Goal: Task Accomplishment & Management: Manage account settings

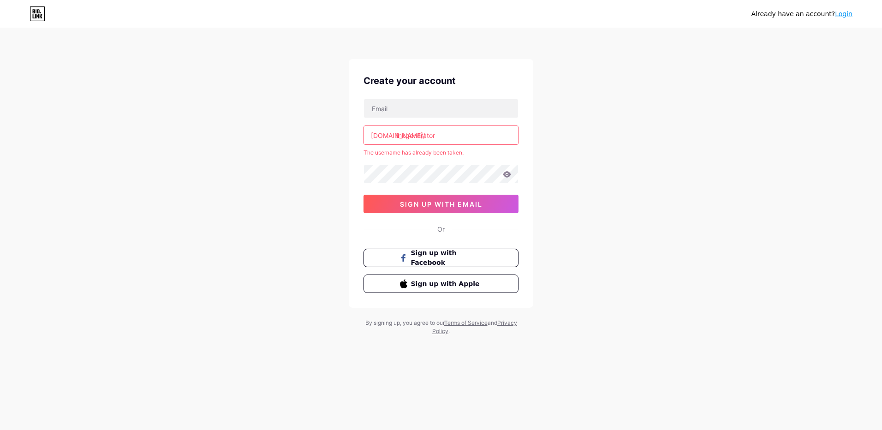
click at [504, 129] on input "linkgenerator" at bounding box center [441, 135] width 154 height 18
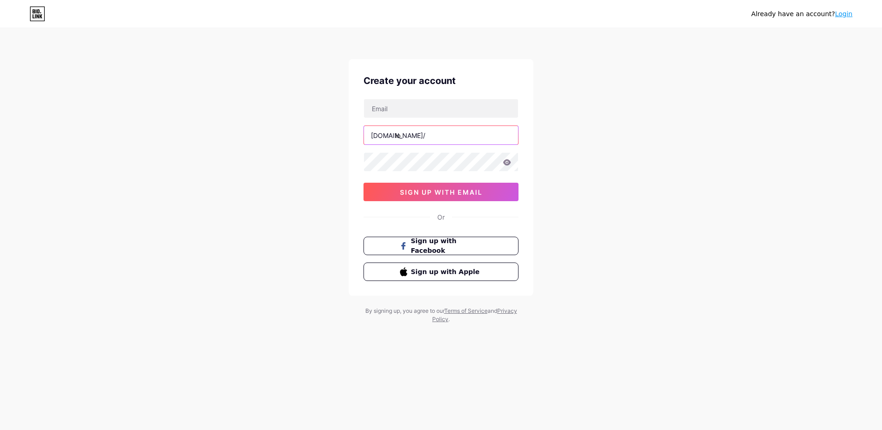
type input "l"
type input "scamz"
click at [462, 117] on input "text" at bounding box center [441, 108] width 154 height 18
type input "[EMAIL_ADDRESS][DOMAIN_NAME]"
click at [446, 193] on span "sign up with email" at bounding box center [441, 192] width 83 height 8
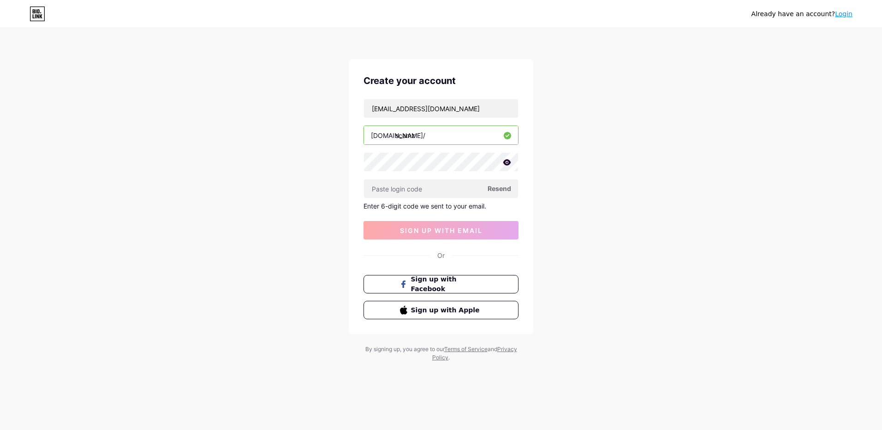
click at [499, 184] on span "Resend" at bounding box center [500, 189] width 24 height 10
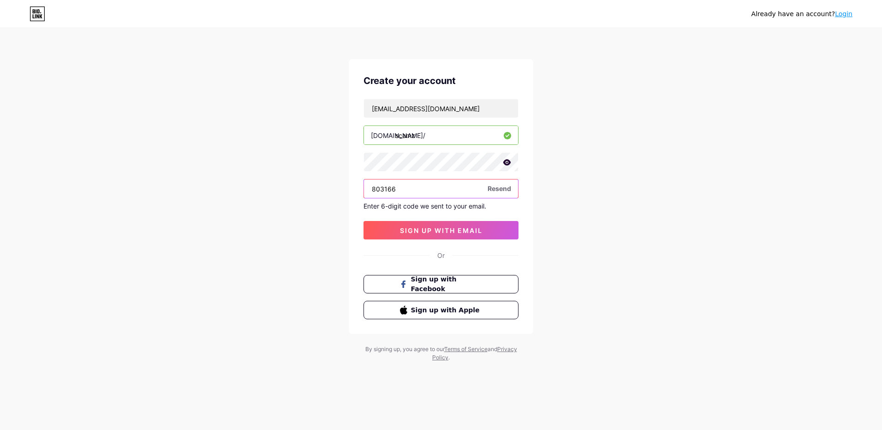
type input "803166"
click at [475, 229] on span "sign up with email" at bounding box center [441, 230] width 83 height 8
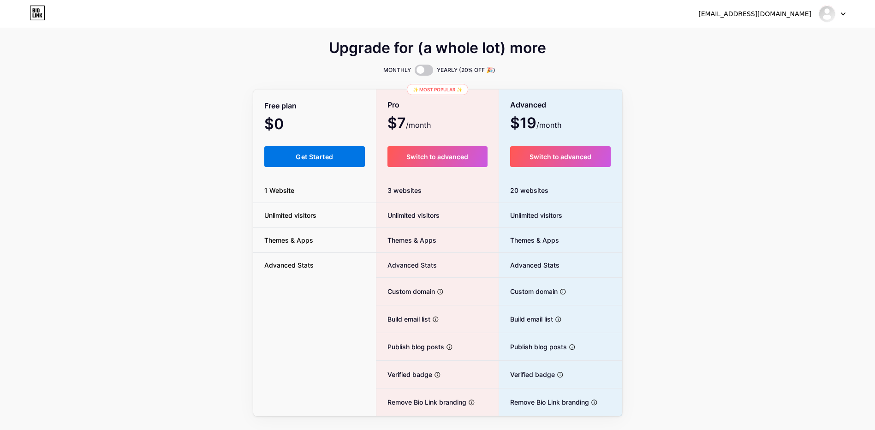
click at [328, 160] on span "Get Started" at bounding box center [314, 157] width 37 height 8
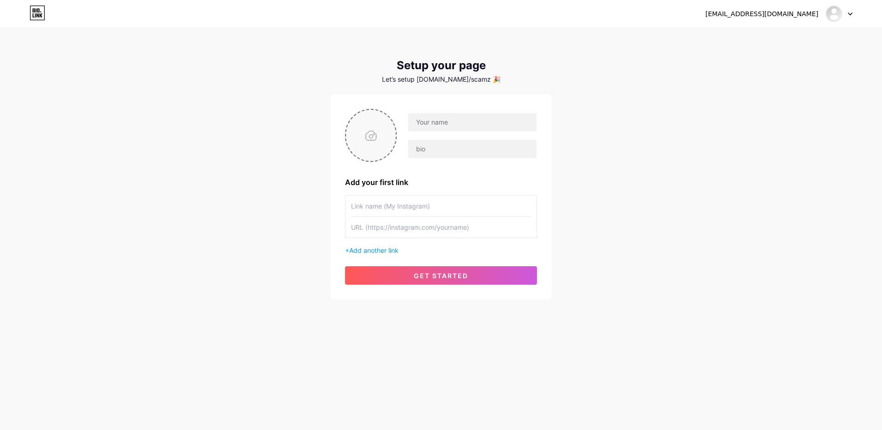
click at [373, 141] on input "file" at bounding box center [371, 135] width 50 height 51
type input "C:\fakepath\[PERSON_NAME].jpg"
click at [467, 133] on div at bounding box center [467, 136] width 140 height 46
click at [474, 126] on input "text" at bounding box center [472, 122] width 128 height 18
type input "h"
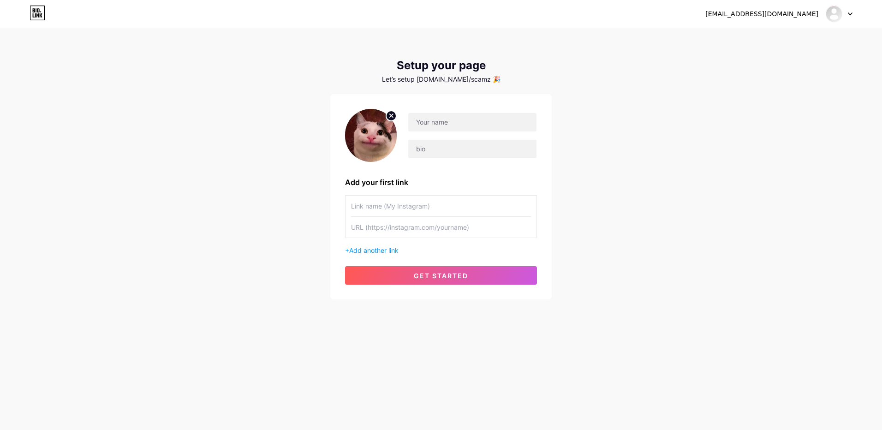
click at [388, 116] on circle at bounding box center [391, 116] width 10 height 10
click at [378, 129] on input "file" at bounding box center [371, 135] width 50 height 51
type input "C:\fakepath\[PERSON_NAME].webp"
click at [439, 128] on input "text" at bounding box center [472, 122] width 128 height 18
type input "[PERSON_NAME]"
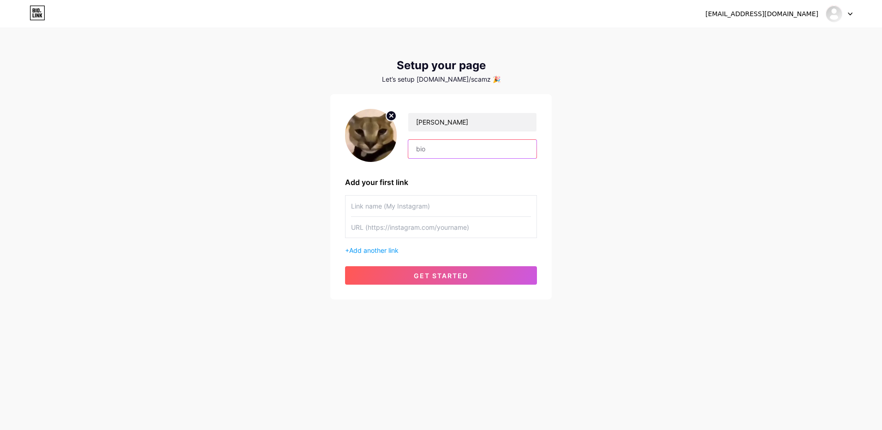
click at [435, 144] on input "text" at bounding box center [472, 149] width 128 height 18
type input "[PERSON_NAME] & [PERSON_NAME] friends forever"
click at [454, 211] on input "text" at bounding box center [441, 206] width 180 height 21
type input "r"
click at [446, 211] on input "text" at bounding box center [441, 206] width 180 height 21
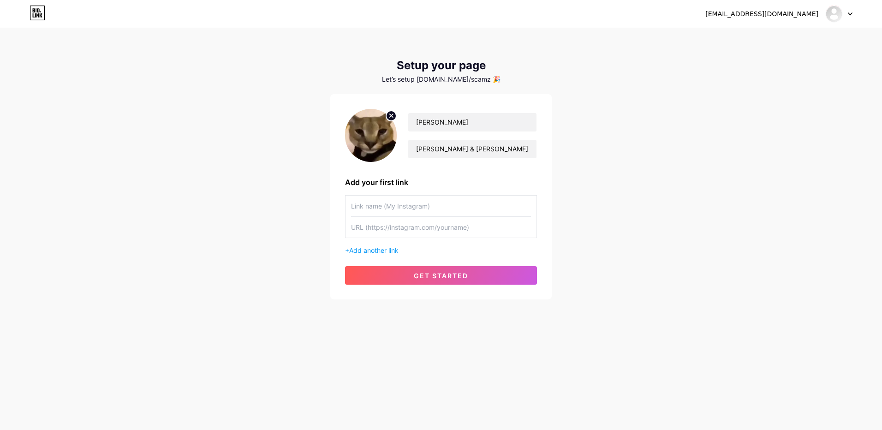
paste input "[URL][DOMAIN_NAME]"
click at [425, 207] on input "[URL][DOMAIN_NAME]" at bounding box center [441, 206] width 180 height 21
click at [423, 206] on input "[URL][DOMAIN_NAME]" at bounding box center [441, 206] width 180 height 21
click at [429, 230] on input "text" at bounding box center [441, 227] width 180 height 21
drag, startPoint x: 391, startPoint y: 206, endPoint x: 274, endPoint y: 232, distance: 119.5
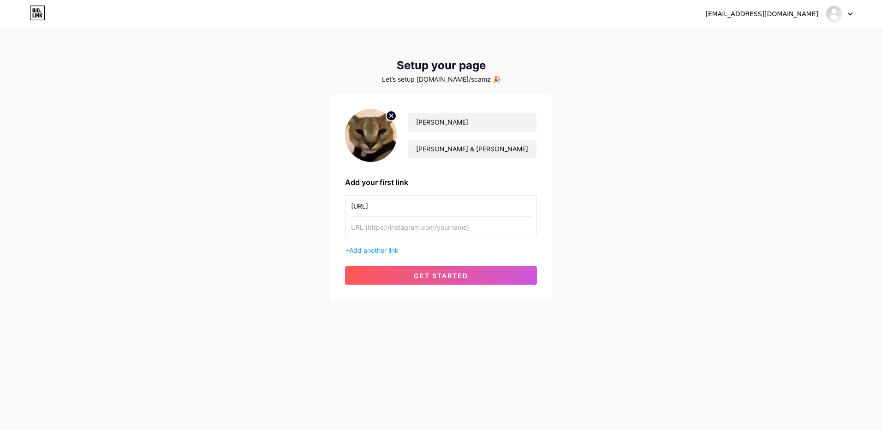
click at [274, 232] on div "[EMAIL_ADDRESS][DOMAIN_NAME] Dashboard Logout Setup your page Let’s setup [DOMA…" at bounding box center [441, 164] width 882 height 329
type input "roblox.com.tls/home"
click at [384, 223] on input "text" at bounding box center [441, 227] width 180 height 21
paste input "[URL][DOMAIN_NAME]"
click at [425, 230] on input "[URL][DOMAIN_NAME]" at bounding box center [441, 227] width 180 height 21
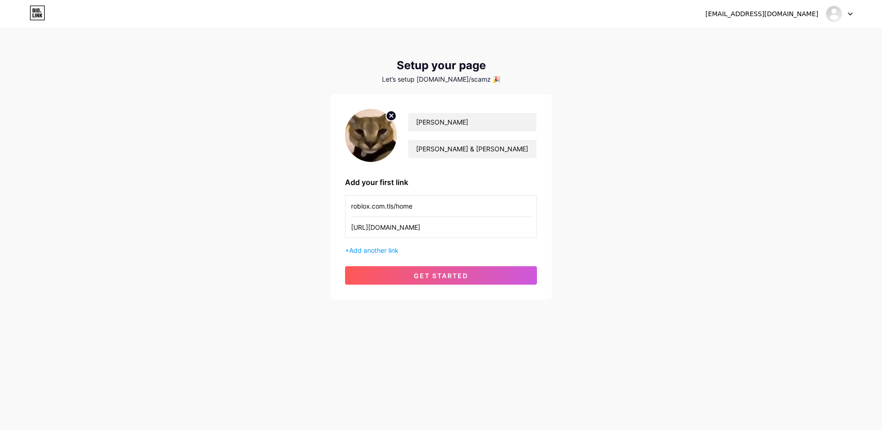
click at [422, 229] on input "[URL][DOMAIN_NAME]" at bounding box center [441, 227] width 180 height 21
type input "[URL]"
click at [444, 307] on div "[EMAIL_ADDRESS][DOMAIN_NAME] Dashboard Logout Setup your page Let’s setup [DOMA…" at bounding box center [441, 164] width 882 height 329
click at [440, 272] on span "get started" at bounding box center [441, 276] width 54 height 8
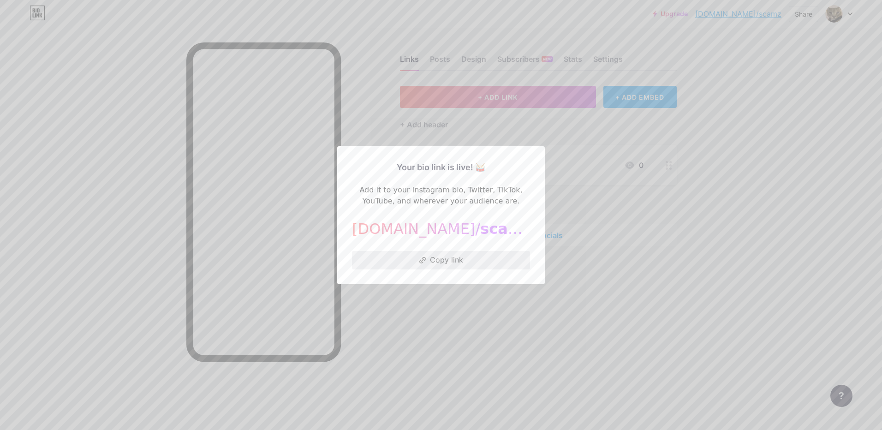
click at [422, 259] on icon at bounding box center [422, 260] width 6 height 6
click at [417, 280] on div "Your bio link is live! 🥁 Add it to your Instagram bio, Twitter, TikTok, YouTube…" at bounding box center [441, 215] width 208 height 138
click at [408, 296] on div at bounding box center [441, 215] width 882 height 430
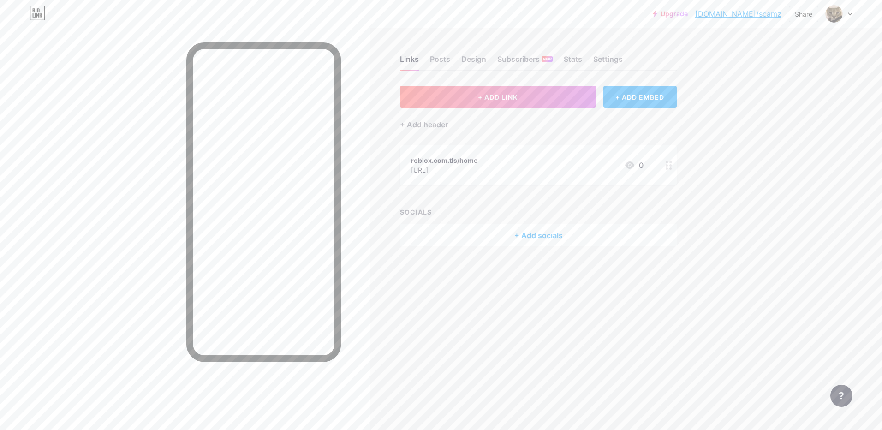
click at [477, 166] on div "[URL]" at bounding box center [444, 170] width 66 height 10
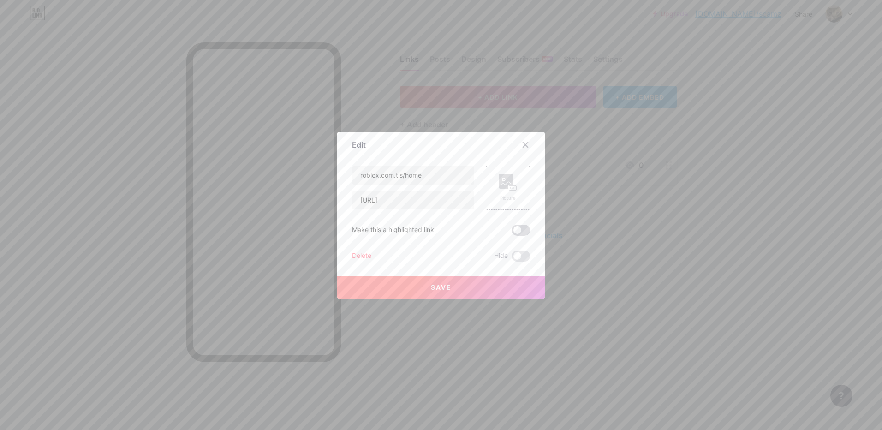
click at [522, 230] on span at bounding box center [521, 230] width 18 height 11
click at [512, 232] on input "checkbox" at bounding box center [512, 232] width 0 height 0
click at [474, 286] on button "Save" at bounding box center [441, 287] width 208 height 22
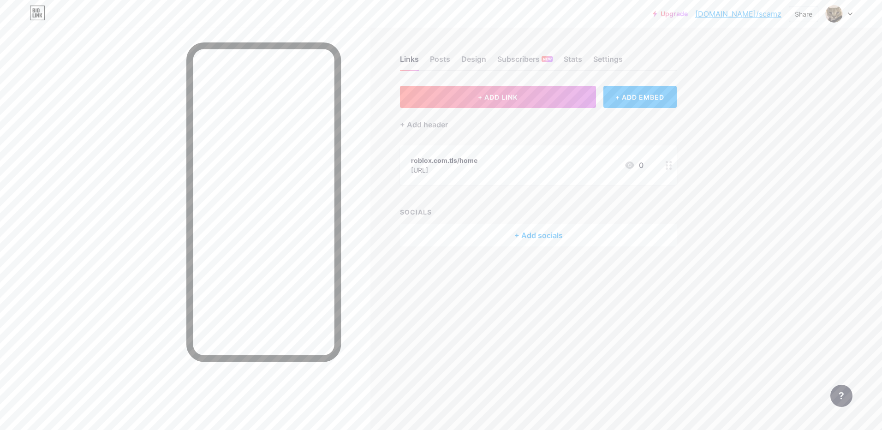
click at [677, 169] on div "Links Posts Design Subscribers NEW Stats Settings + ADD LINK + ADD EMBED + Add …" at bounding box center [357, 160] width 715 height 265
click at [670, 168] on circle at bounding box center [670, 168] width 2 height 2
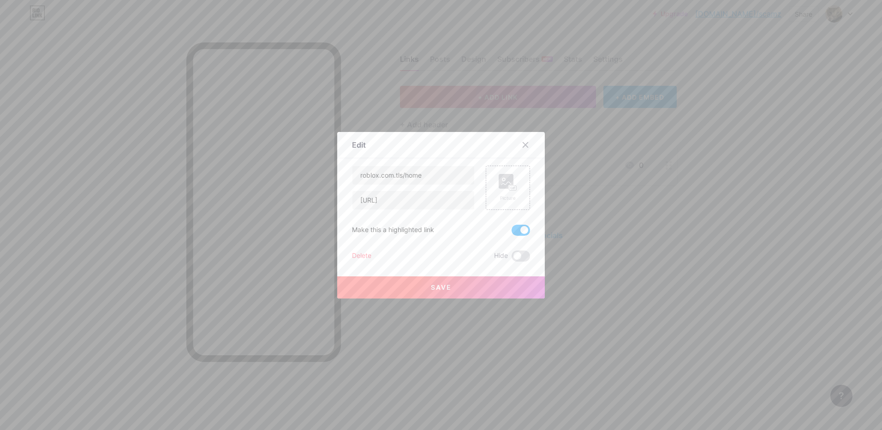
click at [664, 167] on div at bounding box center [441, 215] width 882 height 430
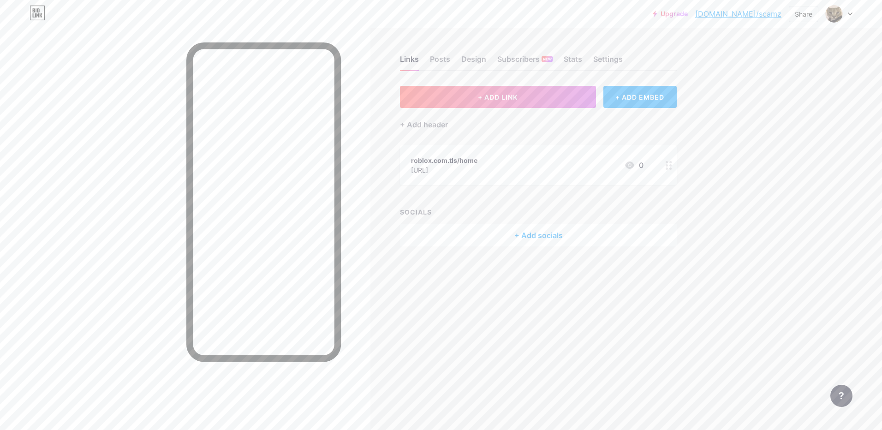
click at [424, 164] on div "roblox.com.tls/home" at bounding box center [444, 160] width 66 height 10
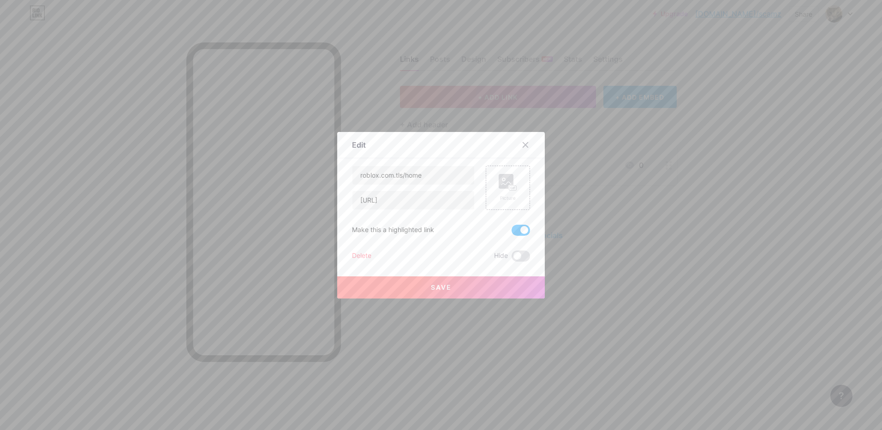
click at [523, 223] on div "roblox.com.tls/home [URL] Picture Make this a highlighted link Delete Hide Save" at bounding box center [441, 214] width 178 height 96
click at [524, 225] on label at bounding box center [521, 230] width 18 height 11
click at [512, 232] on input "checkbox" at bounding box center [512, 232] width 0 height 0
click at [511, 288] on button "Save" at bounding box center [441, 287] width 208 height 22
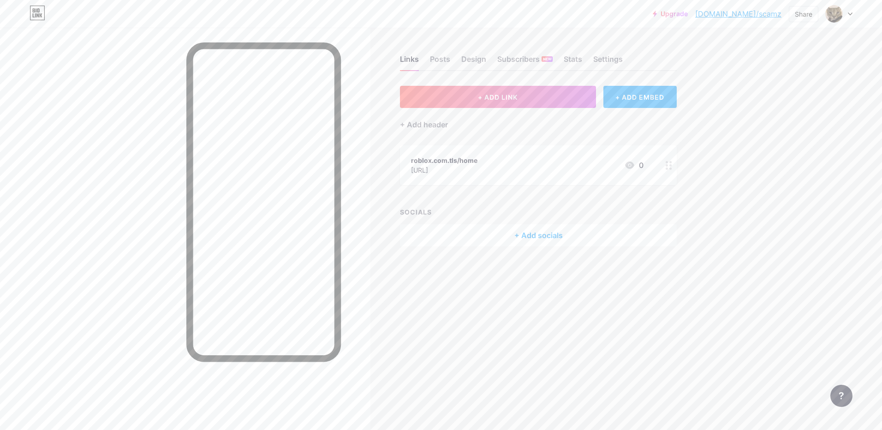
click at [520, 53] on div "Links Posts Design Subscribers NEW Stats Settings" at bounding box center [538, 55] width 277 height 32
click at [520, 60] on div "Subscribers NEW" at bounding box center [524, 62] width 55 height 17
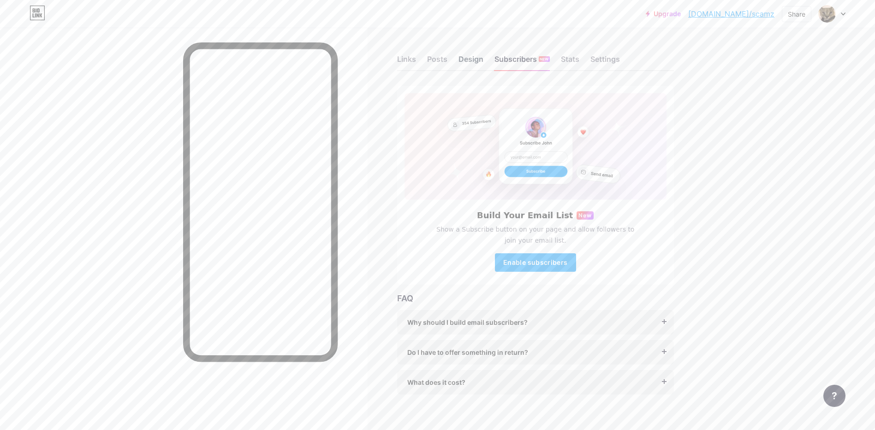
click at [475, 57] on div "Design" at bounding box center [470, 62] width 25 height 17
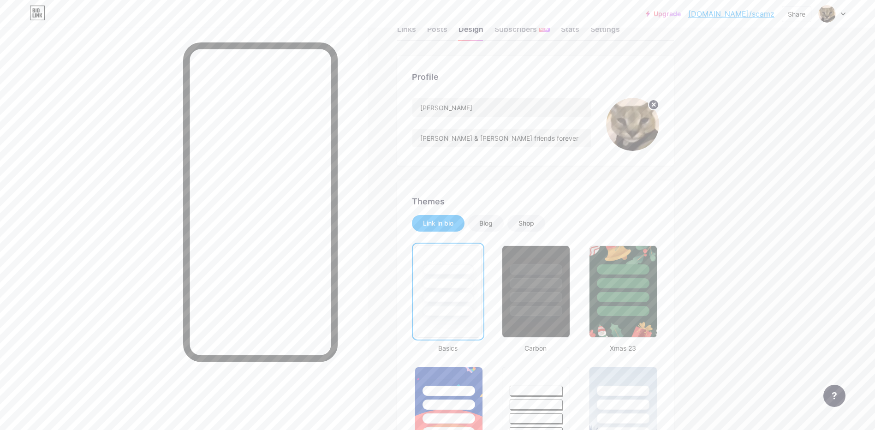
scroll to position [46, 0]
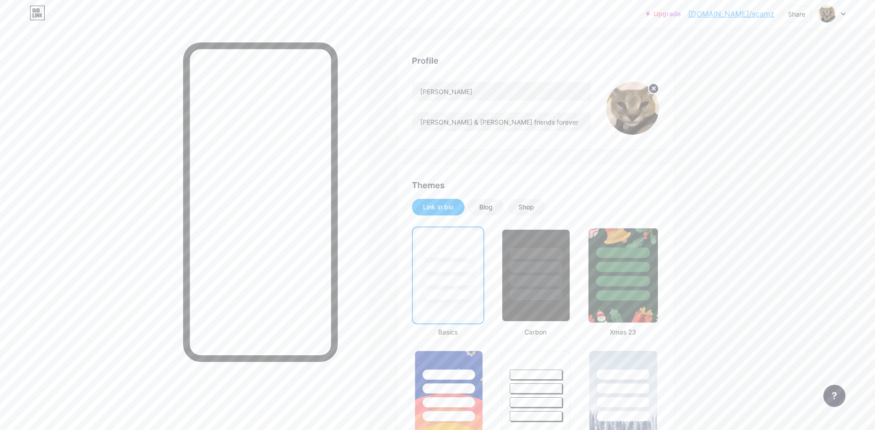
click at [642, 308] on img at bounding box center [623, 275] width 69 height 94
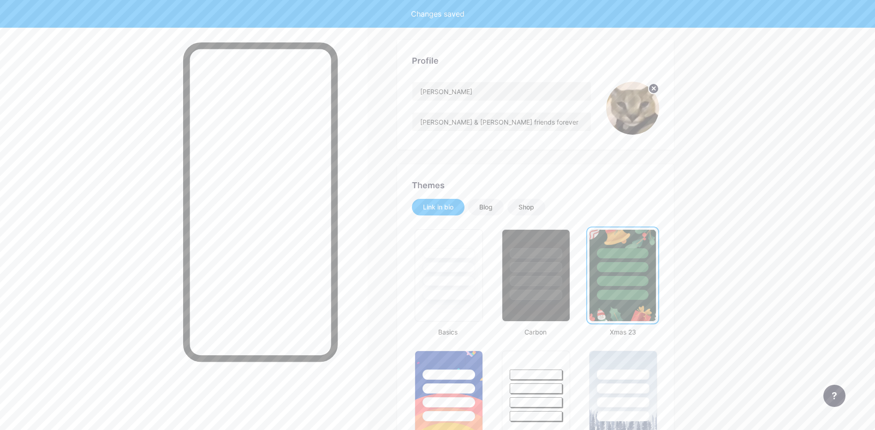
click at [603, 302] on img at bounding box center [622, 275] width 66 height 91
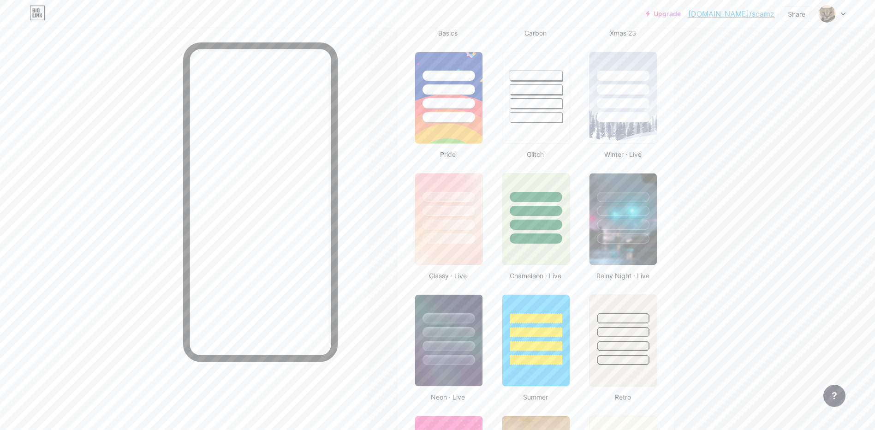
scroll to position [369, 0]
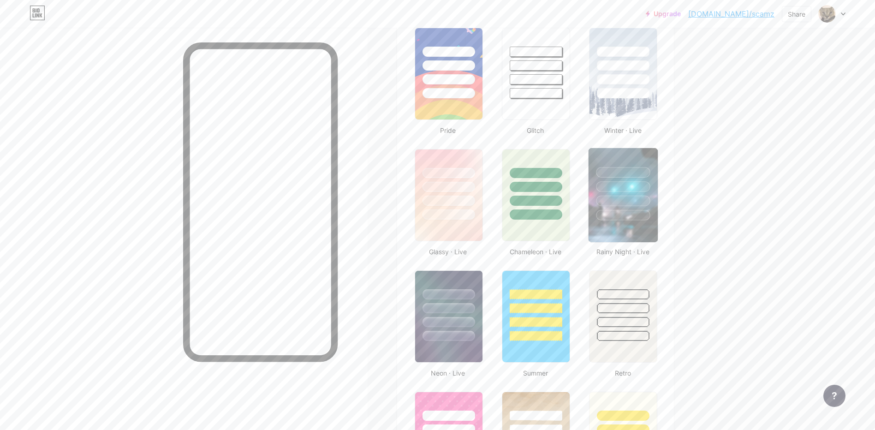
click at [624, 204] on div at bounding box center [623, 201] width 54 height 11
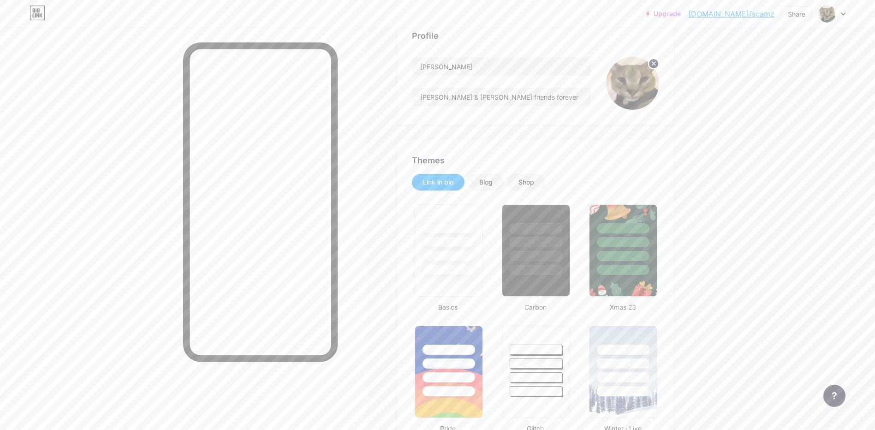
scroll to position [0, 0]
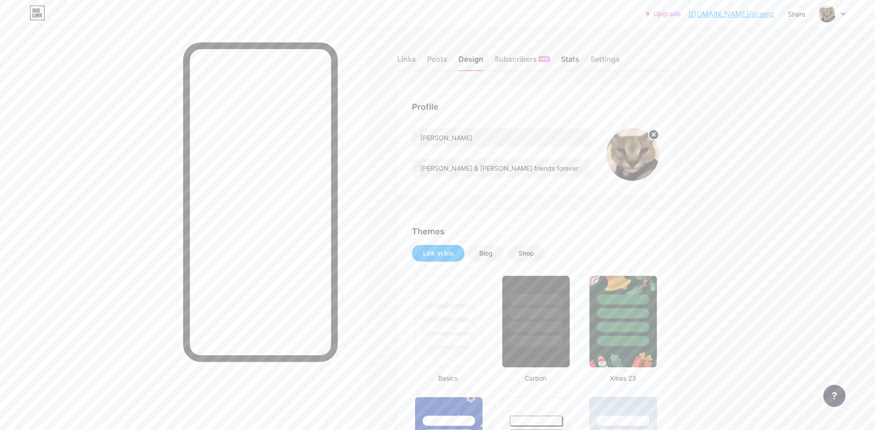
click at [579, 55] on div "Stats" at bounding box center [570, 62] width 18 height 17
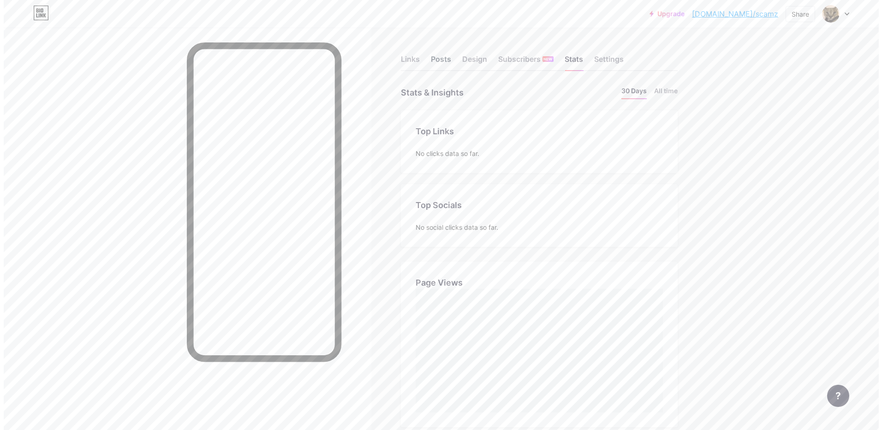
scroll to position [430, 875]
click at [410, 65] on div "Links" at bounding box center [406, 62] width 19 height 17
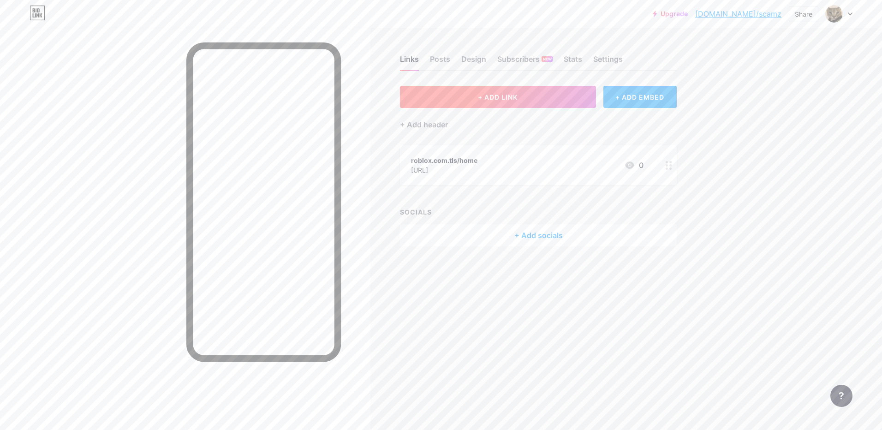
click at [483, 97] on span "+ ADD LINK" at bounding box center [498, 97] width 40 height 8
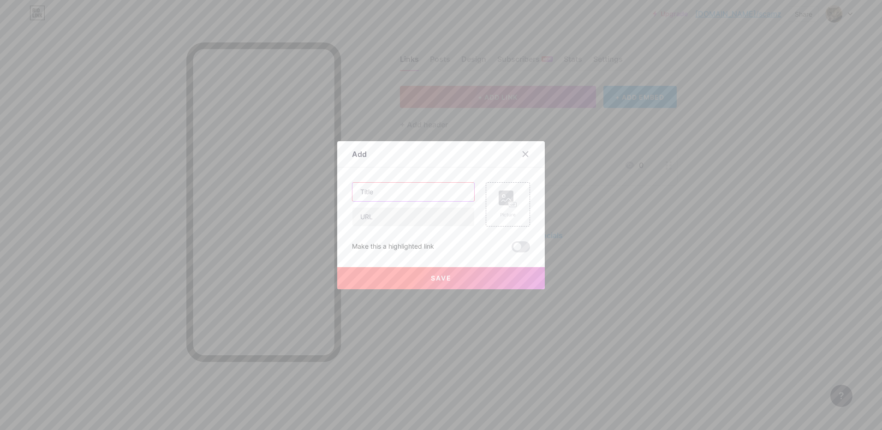
click at [413, 184] on input "text" at bounding box center [413, 192] width 122 height 18
type input "roblox.com.tls"
click at [399, 217] on input "text" at bounding box center [413, 217] width 122 height 18
paste input "[URL][DOMAIN_NAME]"
drag, startPoint x: 376, startPoint y: 207, endPoint x: 328, endPoint y: 209, distance: 48.0
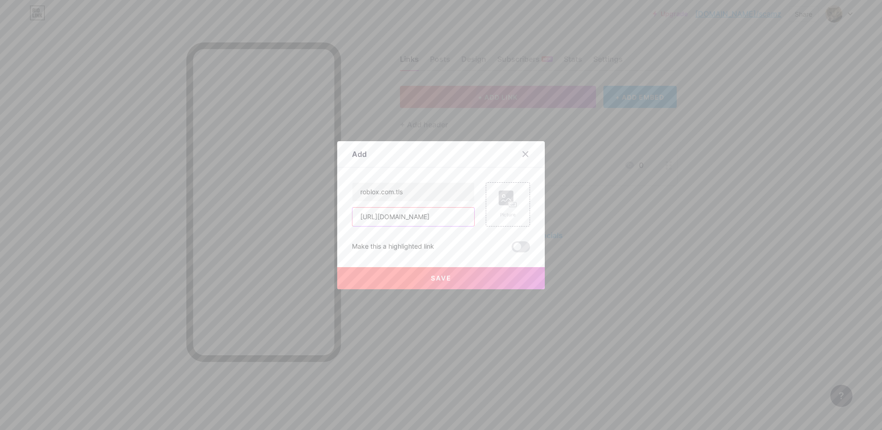
click at [328, 209] on div "Add Content YouTube Play YouTube video without leaving your page. ADD Vimeo Pla…" at bounding box center [441, 215] width 882 height 430
paste input "[DOMAIN_NAME][URL]"
click at [429, 217] on input "[URL][DOMAIN_NAME]" at bounding box center [413, 217] width 122 height 18
type input "[URL]"
click at [441, 280] on span "Save" at bounding box center [441, 278] width 21 height 8
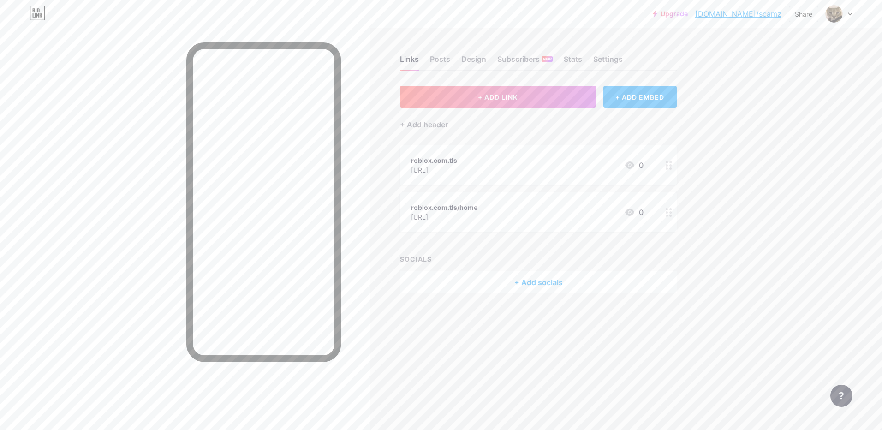
click at [435, 210] on div "roblox.com.tls/home" at bounding box center [444, 207] width 66 height 10
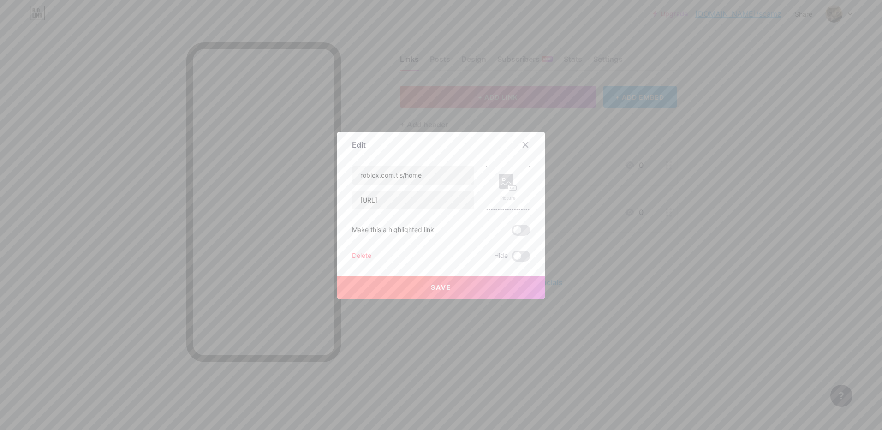
click at [524, 144] on icon at bounding box center [525, 144] width 7 height 7
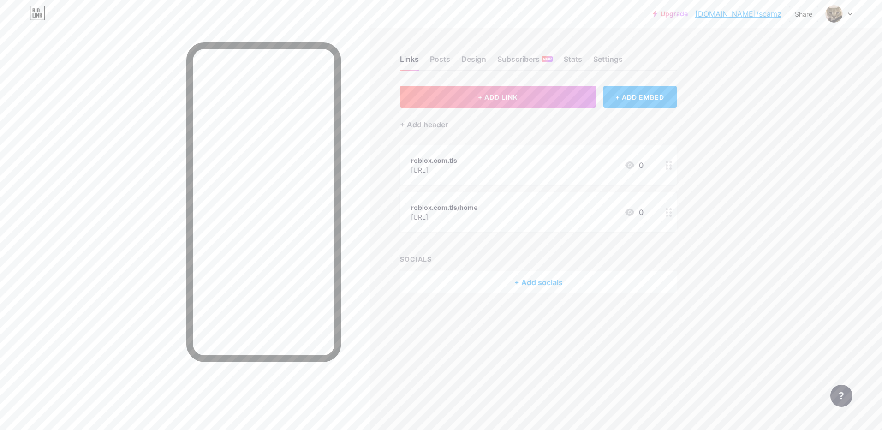
click at [670, 215] on circle at bounding box center [670, 215] width 2 height 2
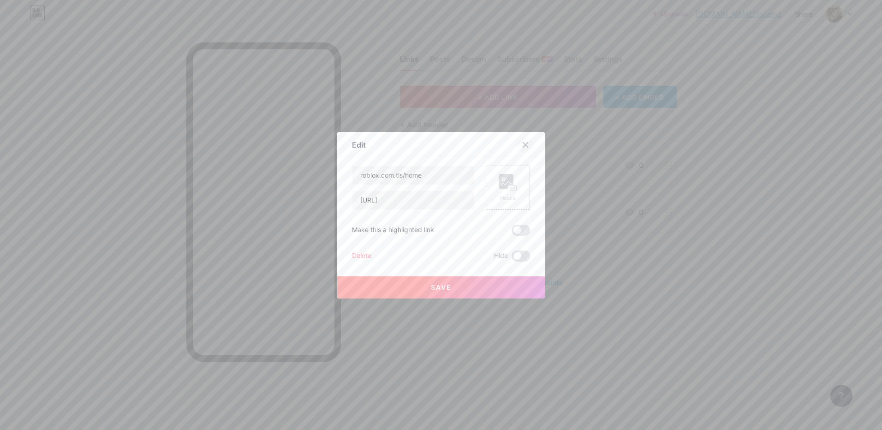
click at [523, 140] on div at bounding box center [525, 145] width 17 height 17
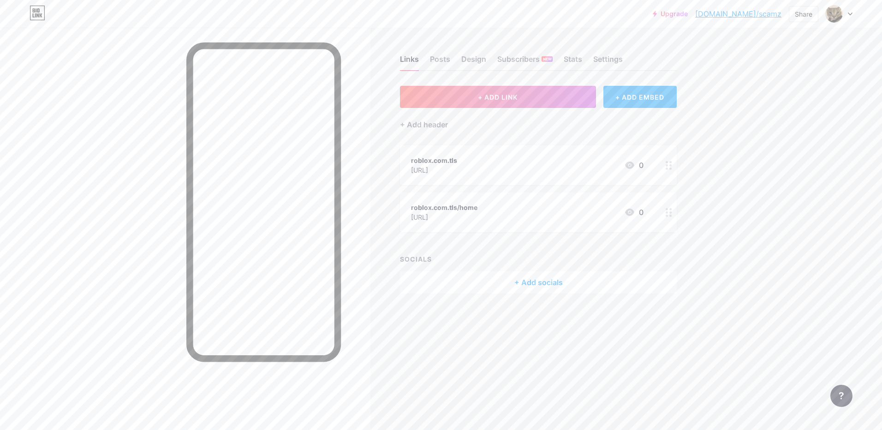
click at [444, 206] on div "roblox.com.tls/home" at bounding box center [444, 207] width 66 height 10
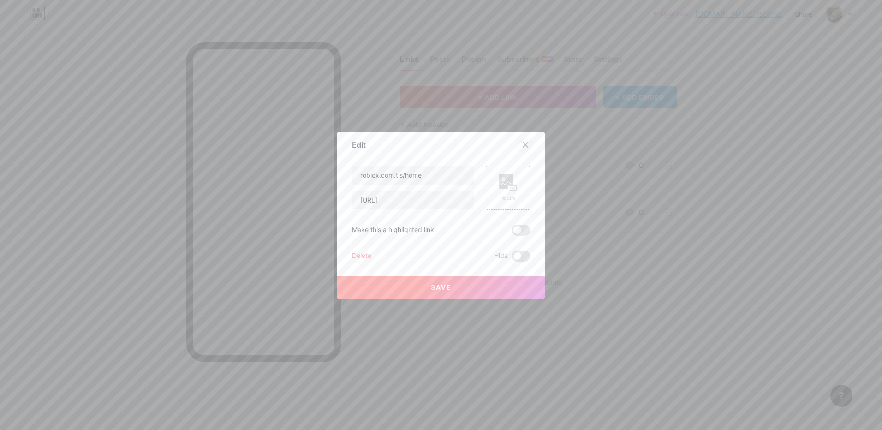
click at [526, 143] on div at bounding box center [525, 145] width 17 height 17
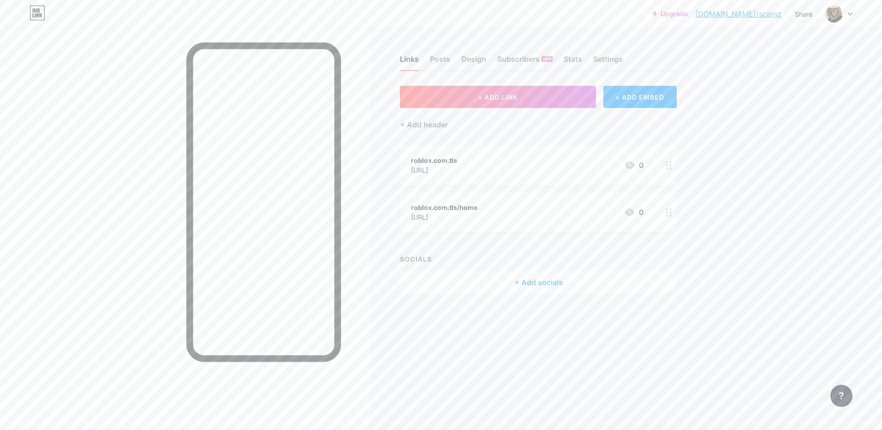
click at [632, 209] on icon at bounding box center [629, 212] width 11 height 11
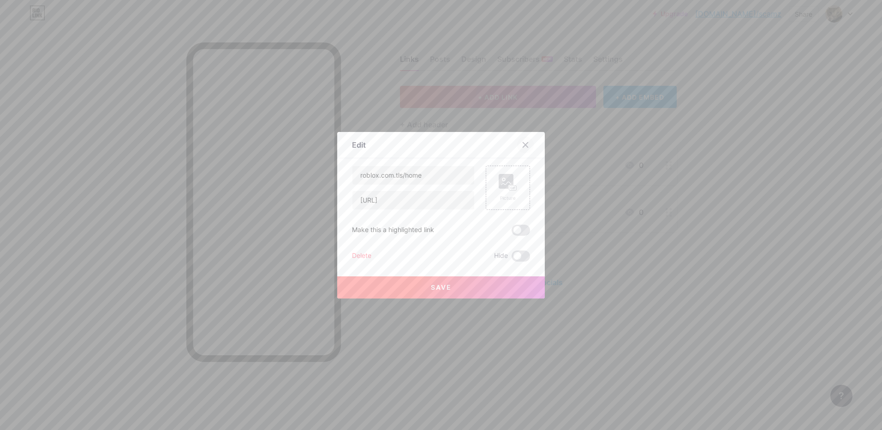
click at [522, 146] on icon at bounding box center [525, 144] width 7 height 7
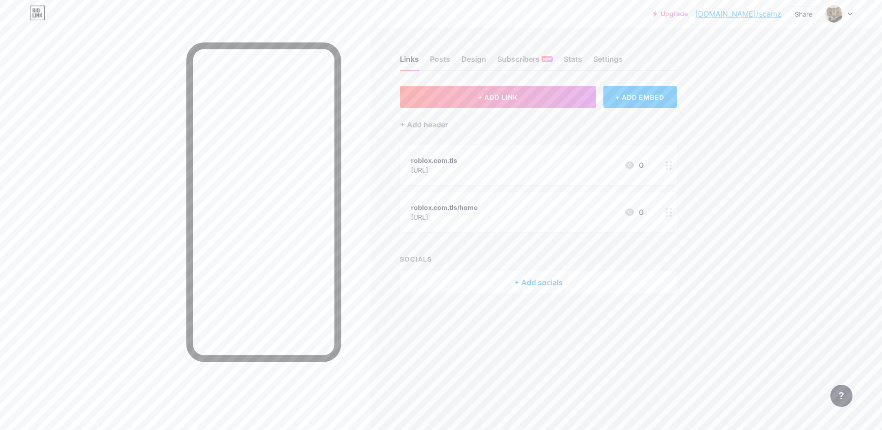
click at [672, 166] on icon at bounding box center [669, 165] width 6 height 9
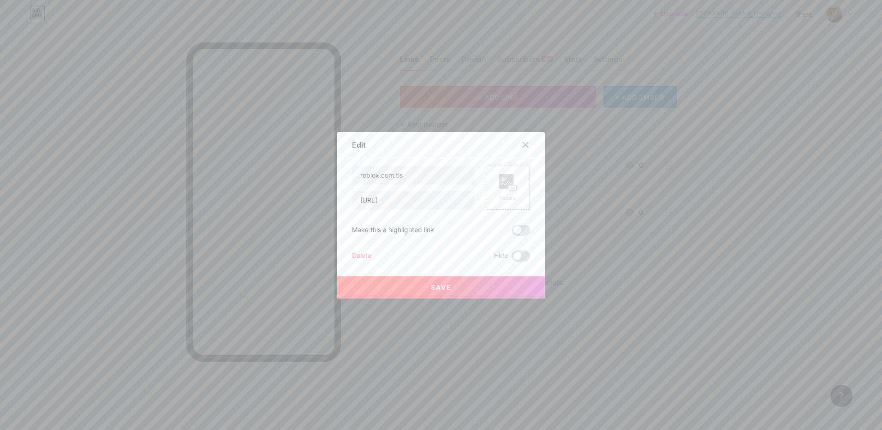
drag, startPoint x: 516, startPoint y: 141, endPoint x: 546, endPoint y: 147, distance: 30.5
click at [518, 141] on div at bounding box center [525, 145] width 17 height 17
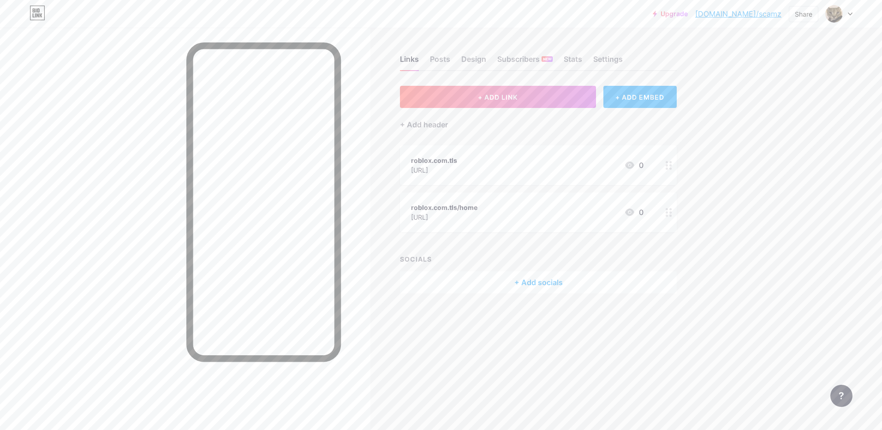
drag, startPoint x: 528, startPoint y: 214, endPoint x: 486, endPoint y: 226, distance: 43.5
click at [488, 239] on div "+ ADD LINK + ADD EMBED + Add header roblox.com.tls [URL] 0 roblox.com.tls/home …" at bounding box center [538, 190] width 277 height 208
drag, startPoint x: 470, startPoint y: 202, endPoint x: 409, endPoint y: 202, distance: 60.9
click at [409, 202] on div "roblox.com.tls/home [URL] 0" at bounding box center [538, 212] width 277 height 40
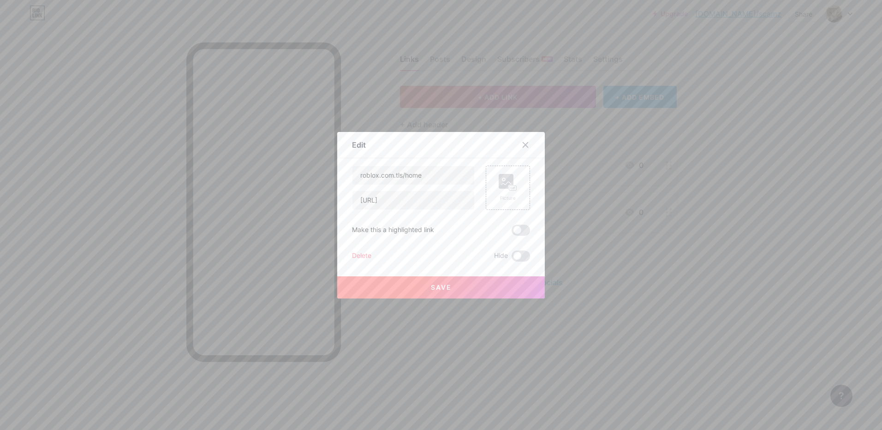
click at [591, 144] on div at bounding box center [441, 215] width 882 height 430
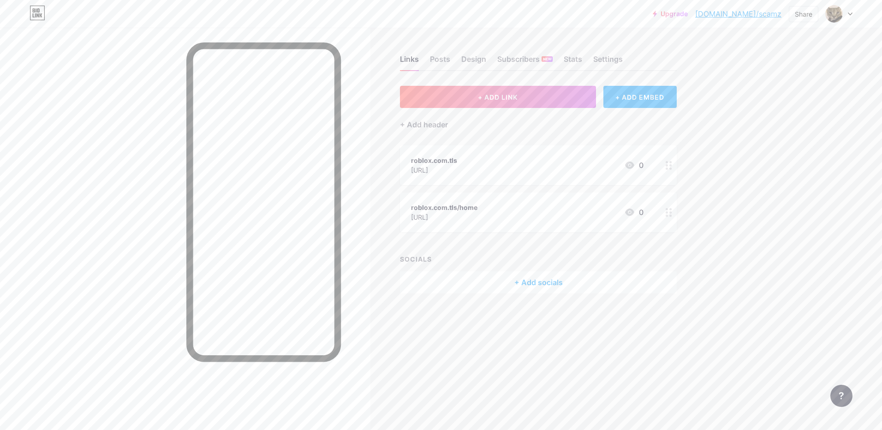
click at [518, 200] on div "roblox.com.tls/home [URL] 0" at bounding box center [538, 212] width 277 height 40
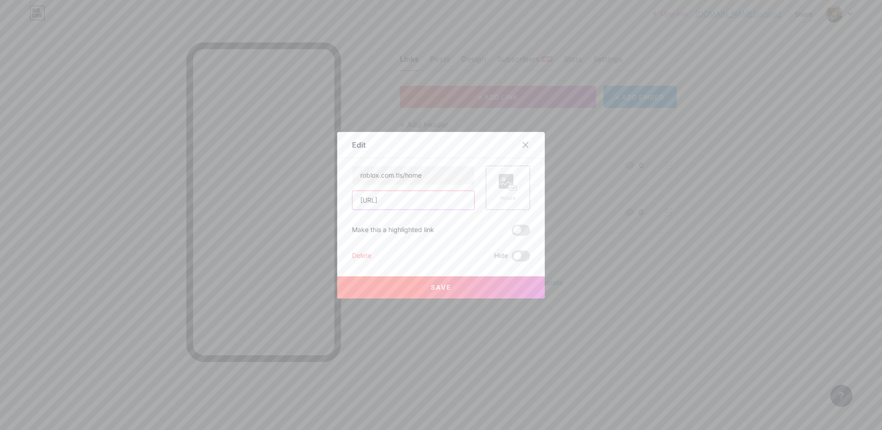
drag, startPoint x: 464, startPoint y: 199, endPoint x: 274, endPoint y: 250, distance: 196.4
click at [274, 250] on div "Edit Content YouTube Play YouTube video without leaving your page. ADD Vimeo Pl…" at bounding box center [441, 215] width 882 height 430
click at [506, 180] on rect at bounding box center [506, 181] width 15 height 15
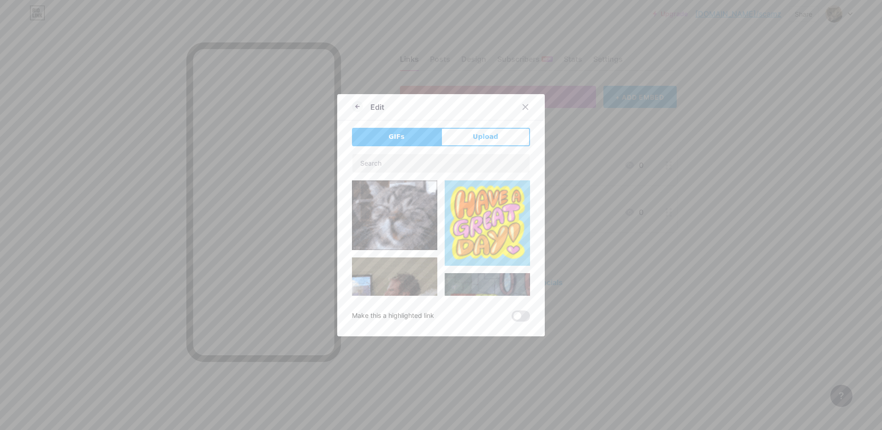
click at [499, 148] on div "GIFs Upload Content YouTube Play YouTube video without leaving your page. ADD V…" at bounding box center [441, 225] width 178 height 194
click at [498, 142] on button "Upload" at bounding box center [485, 137] width 89 height 18
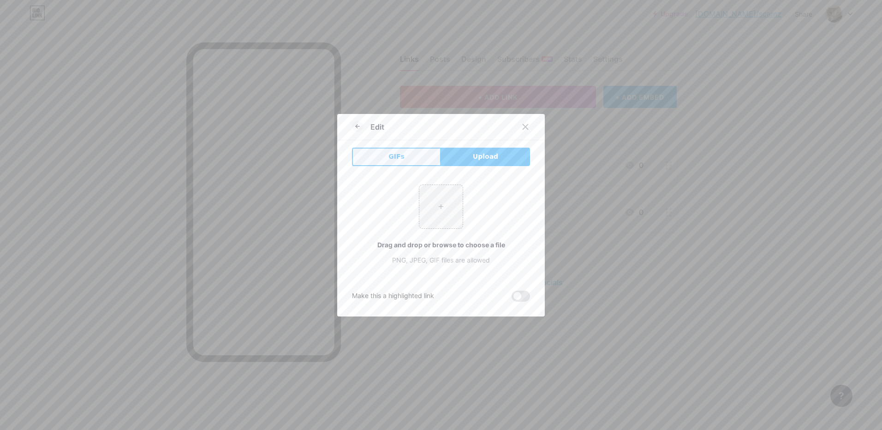
click at [425, 153] on button "GIFs" at bounding box center [396, 157] width 89 height 18
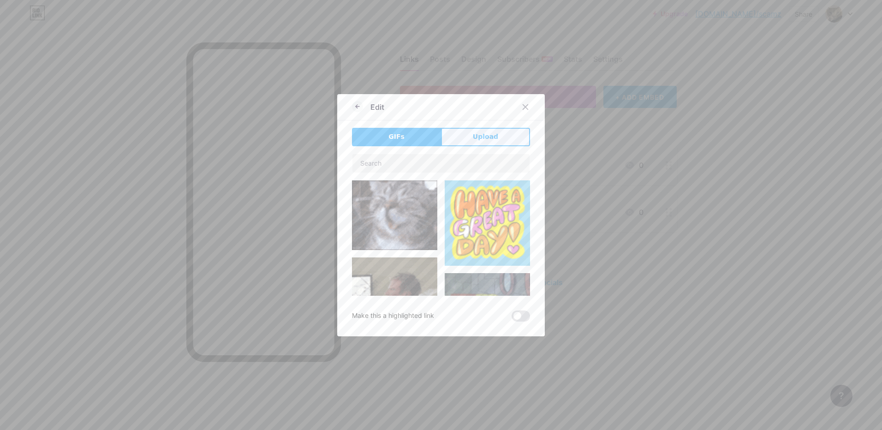
click at [457, 137] on button "Upload" at bounding box center [485, 137] width 89 height 18
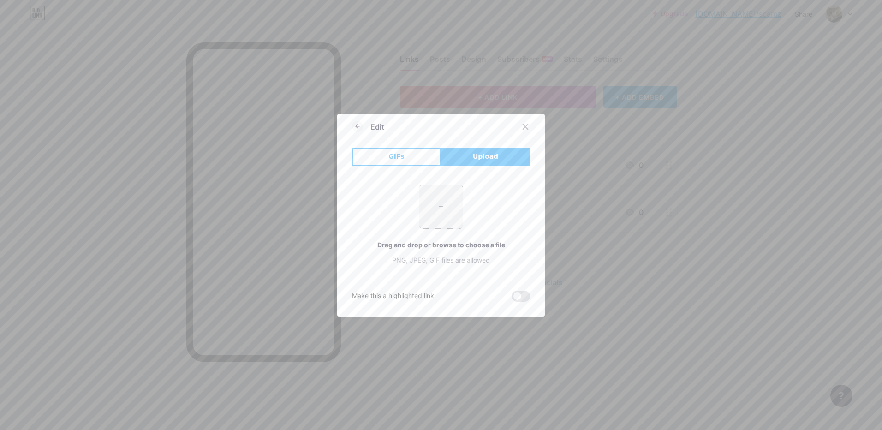
click at [449, 223] on input "file" at bounding box center [440, 206] width 43 height 43
click at [419, 159] on button "GIFs" at bounding box center [396, 157] width 89 height 18
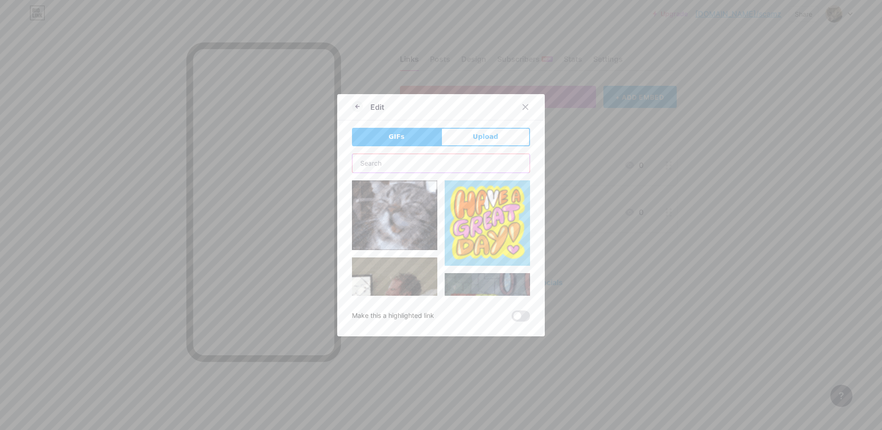
click at [440, 163] on input "text" at bounding box center [440, 163] width 177 height 18
type input "roblox"
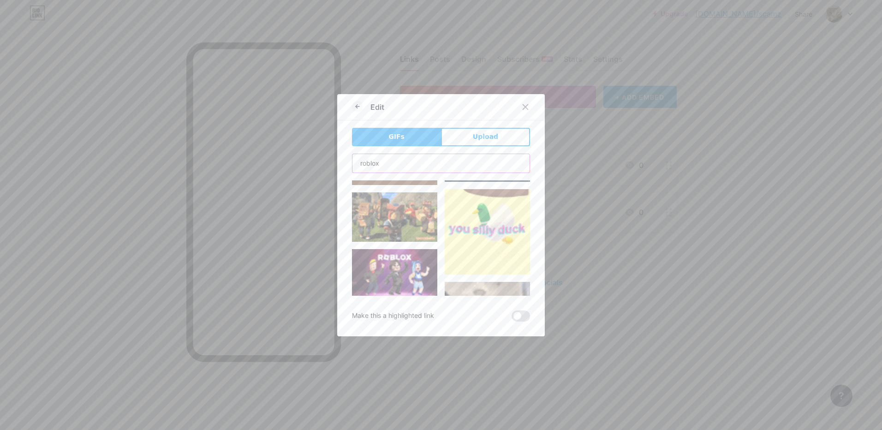
scroll to position [415, 0]
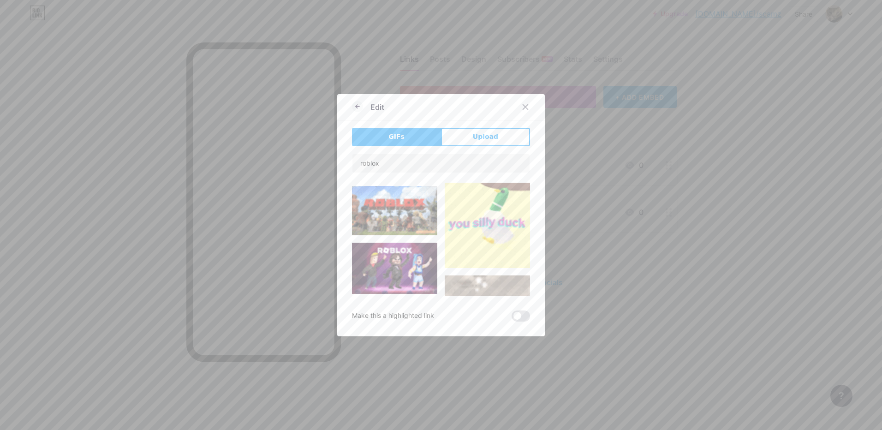
click at [392, 250] on img at bounding box center [394, 268] width 85 height 51
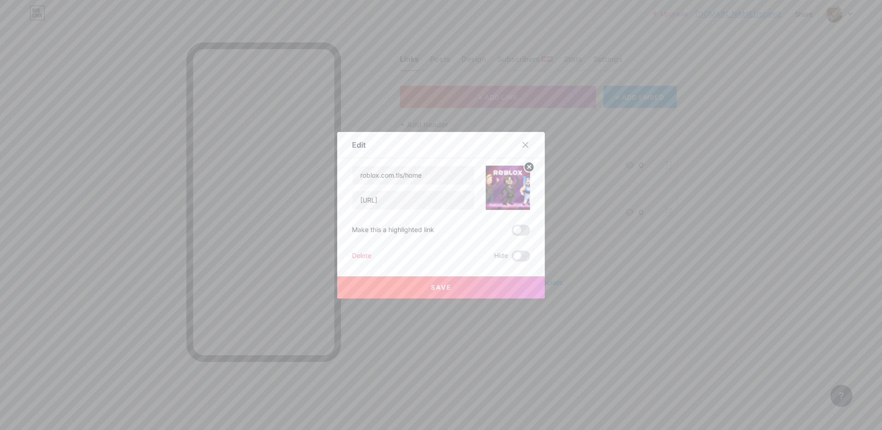
click at [449, 290] on button "Save" at bounding box center [441, 287] width 208 height 22
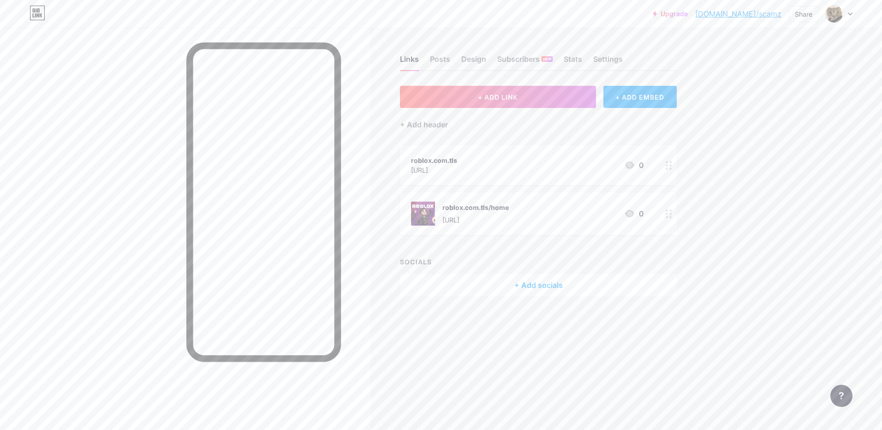
click at [449, 209] on div "roblox.com.tls/home" at bounding box center [475, 207] width 66 height 10
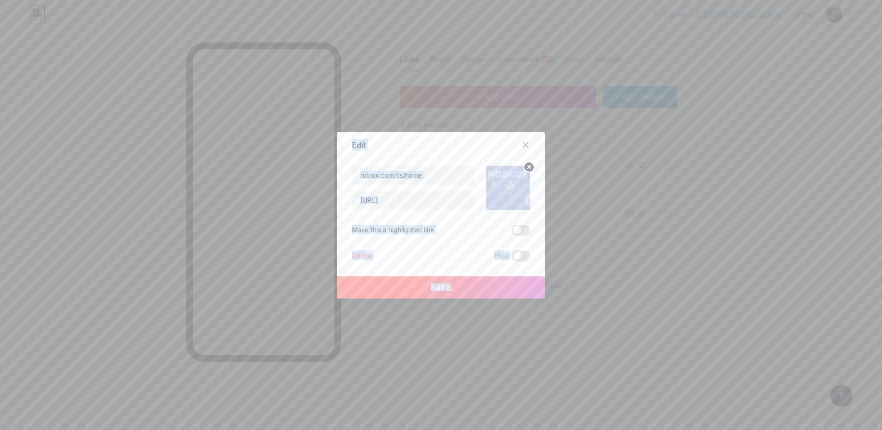
click at [449, 209] on div "[URL]" at bounding box center [413, 199] width 123 height 19
drag, startPoint x: 449, startPoint y: 209, endPoint x: 651, endPoint y: 240, distance: 204.3
click at [654, 239] on div at bounding box center [441, 215] width 882 height 430
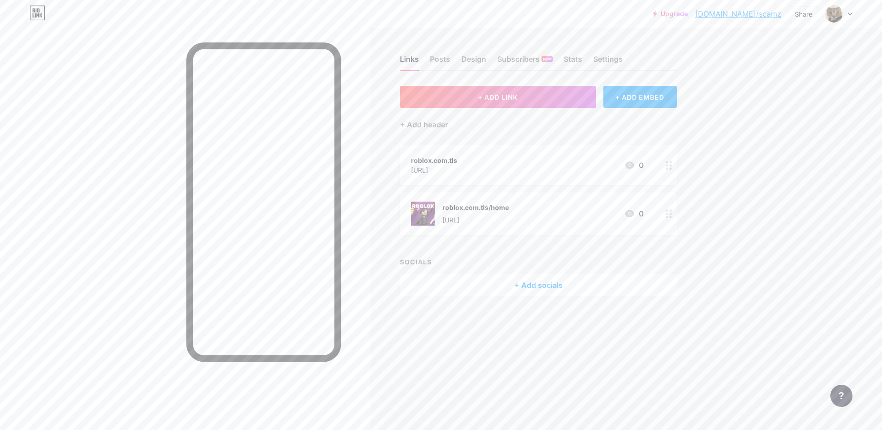
click at [423, 211] on img at bounding box center [423, 214] width 24 height 24
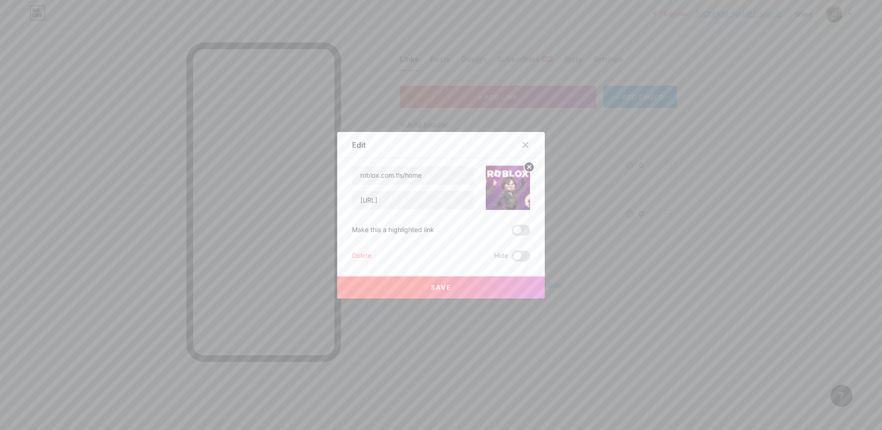
click at [586, 220] on div at bounding box center [441, 215] width 882 height 430
click at [586, 220] on div "roblox.com.tls/home [URL] 0" at bounding box center [527, 214] width 232 height 24
drag, startPoint x: 586, startPoint y: 220, endPoint x: 615, endPoint y: 236, distance: 32.8
click at [615, 236] on div at bounding box center [441, 215] width 882 height 430
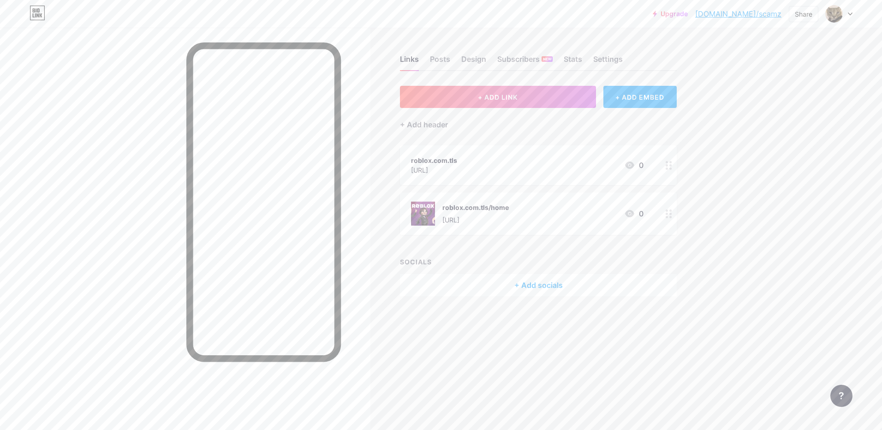
click at [609, 221] on div "roblox.com.tls/home [URL] 0" at bounding box center [527, 214] width 232 height 24
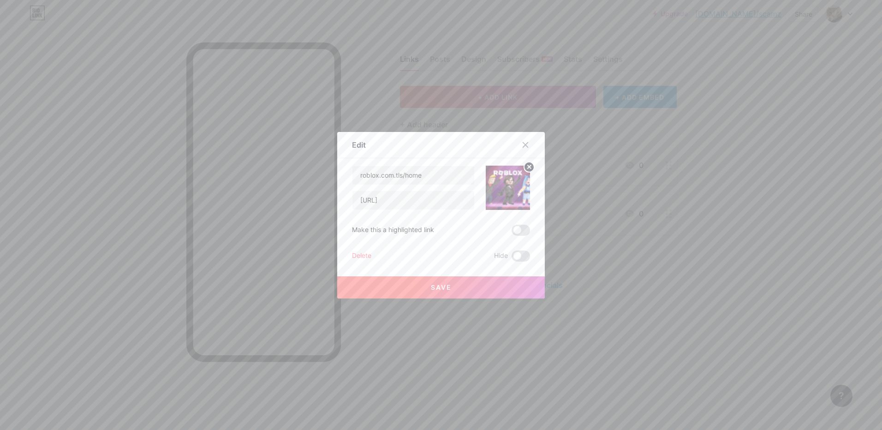
click at [609, 221] on div at bounding box center [441, 215] width 882 height 430
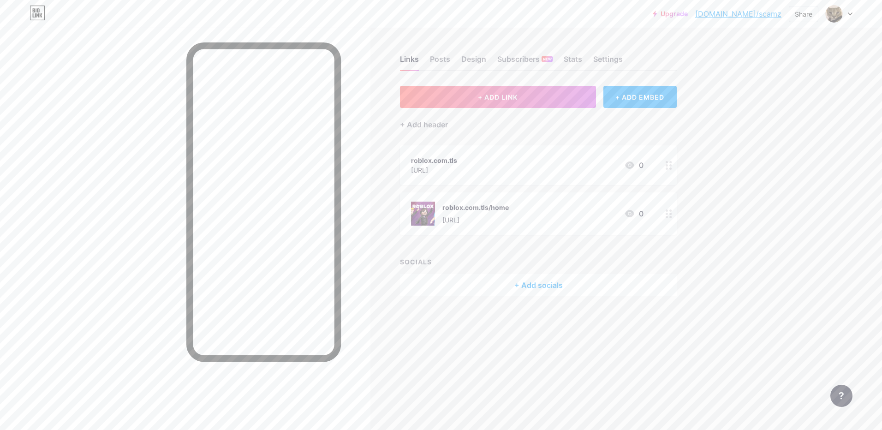
click at [609, 221] on div "roblox.com.tls/home [URL] 0" at bounding box center [527, 214] width 232 height 24
drag, startPoint x: 596, startPoint y: 217, endPoint x: 590, endPoint y: 215, distance: 6.3
click at [590, 215] on div "roblox.com.tls/home [URL] 0" at bounding box center [527, 214] width 232 height 24
click at [509, 217] on div "[URL]" at bounding box center [475, 220] width 66 height 10
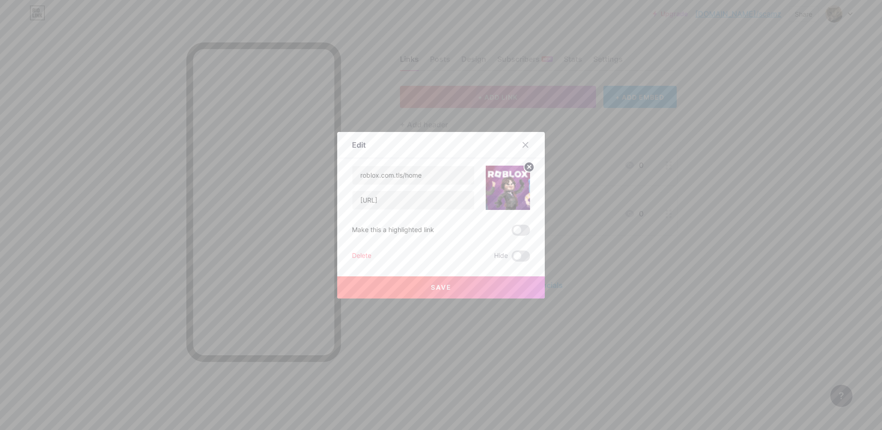
click at [506, 218] on div "roblox.com.tls/home [URL] Make this a highlighted link Delete Hide Save" at bounding box center [441, 214] width 178 height 96
drag, startPoint x: 506, startPoint y: 218, endPoint x: 483, endPoint y: 218, distance: 23.5
click at [483, 218] on div "roblox.com.tls/home [URL] Make this a highlighted link Delete Hide Save" at bounding box center [441, 214] width 178 height 96
drag, startPoint x: 565, startPoint y: 244, endPoint x: 529, endPoint y: 226, distance: 39.6
click at [564, 244] on div at bounding box center [441, 215] width 882 height 430
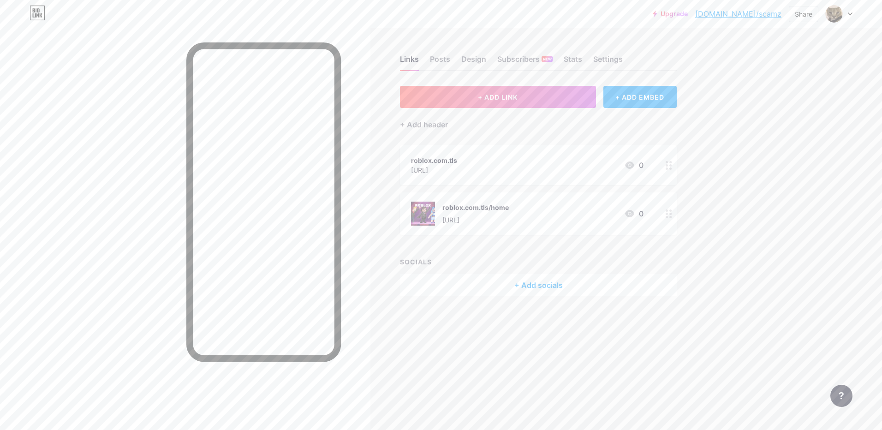
click at [456, 198] on div "roblox.com.tls/home [URL] 0" at bounding box center [538, 213] width 277 height 42
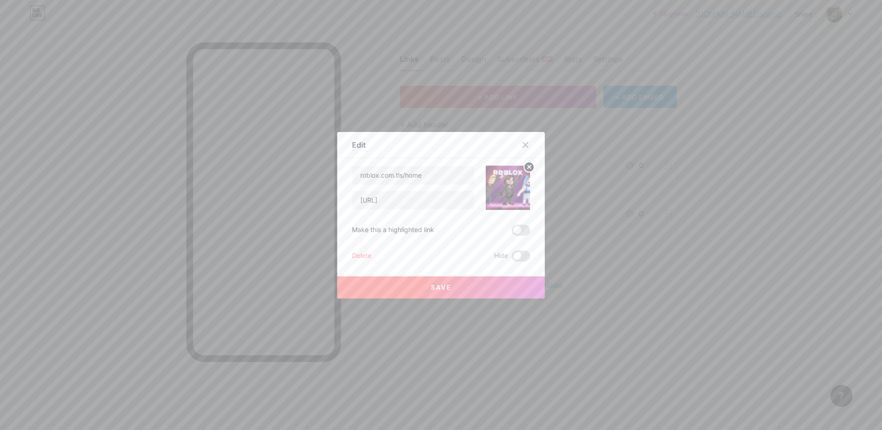
drag, startPoint x: 456, startPoint y: 198, endPoint x: 587, endPoint y: 238, distance: 136.3
click at [591, 240] on div at bounding box center [441, 215] width 882 height 430
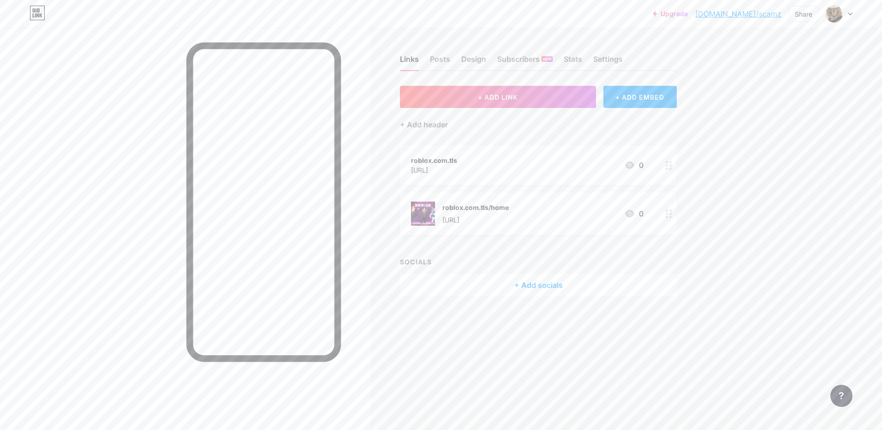
click at [465, 216] on div "[URL]" at bounding box center [475, 220] width 66 height 10
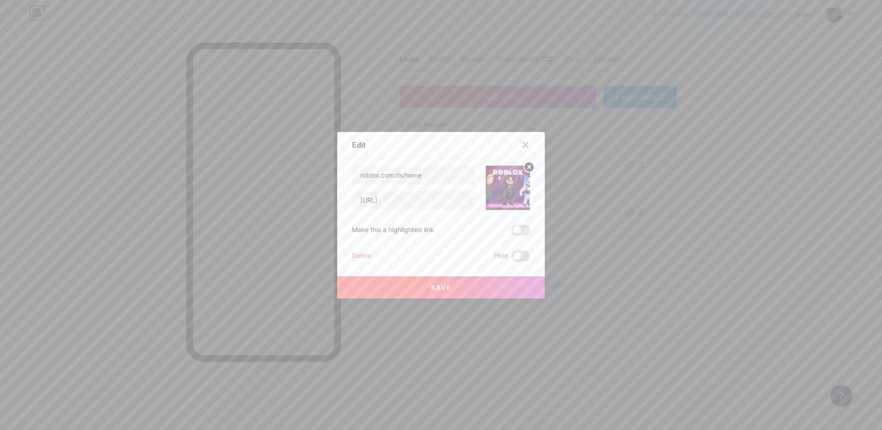
click at [542, 213] on div at bounding box center [441, 215] width 882 height 430
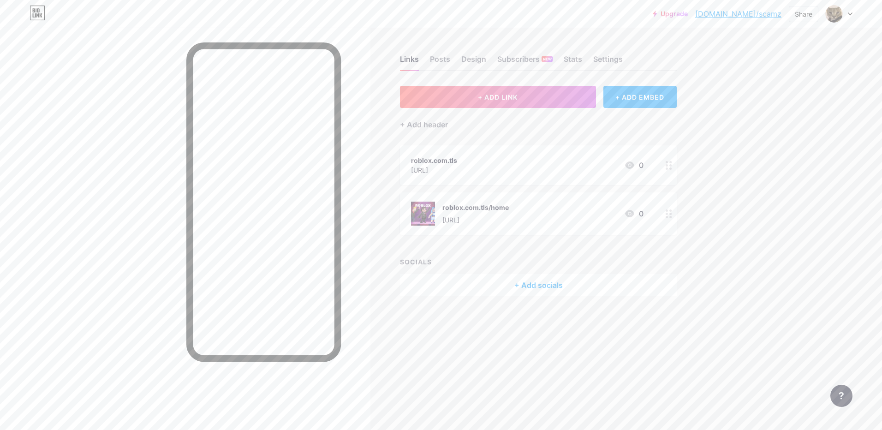
click at [428, 215] on img at bounding box center [423, 214] width 24 height 24
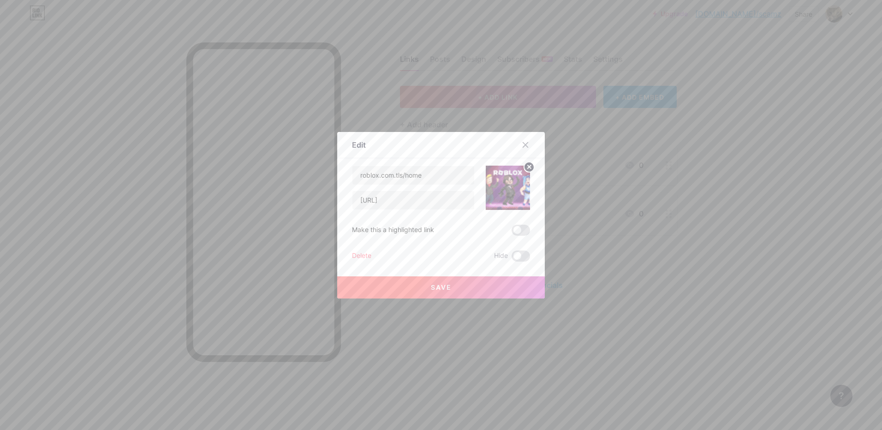
click at [598, 206] on div at bounding box center [441, 215] width 882 height 430
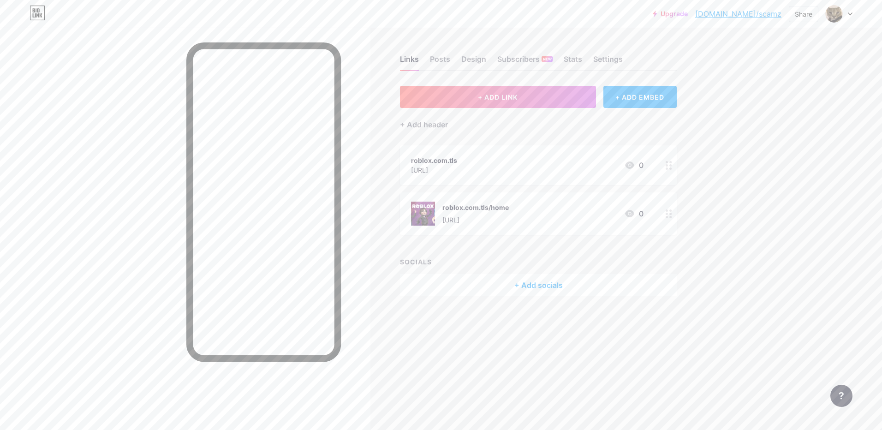
drag, startPoint x: 457, startPoint y: 222, endPoint x: 421, endPoint y: 207, distance: 39.5
drag, startPoint x: 421, startPoint y: 207, endPoint x: 369, endPoint y: 236, distance: 59.7
click at [369, 236] on div at bounding box center [185, 243] width 370 height 430
drag, startPoint x: 443, startPoint y: 214, endPoint x: 433, endPoint y: 208, distance: 11.3
drag, startPoint x: 433, startPoint y: 208, endPoint x: 591, endPoint y: 215, distance: 158.4
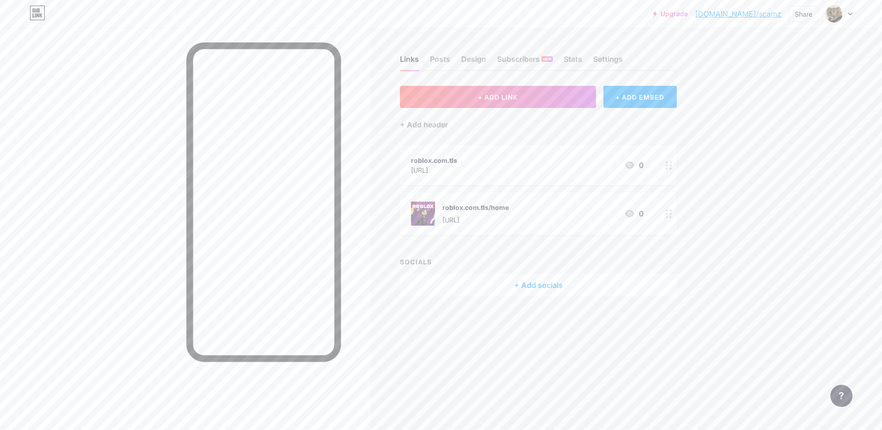
drag, startPoint x: 591, startPoint y: 215, endPoint x: 409, endPoint y: 265, distance: 189.3
click at [409, 265] on div "SOCIALS" at bounding box center [538, 262] width 277 height 10
click at [509, 223] on div "[URL]" at bounding box center [475, 220] width 66 height 10
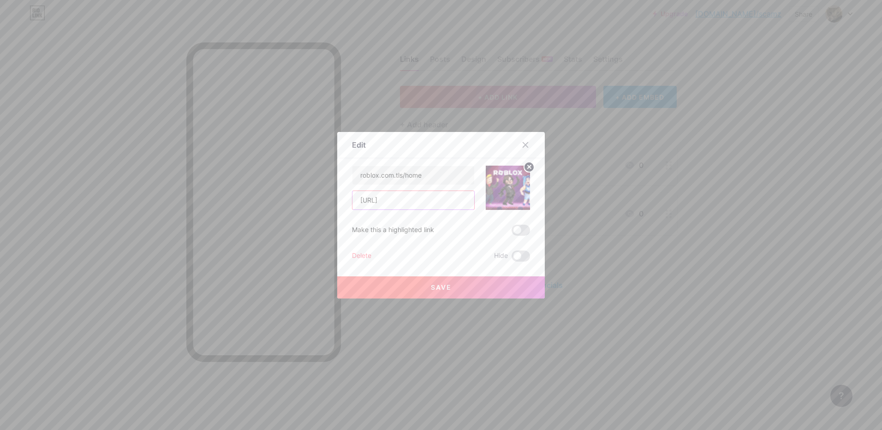
drag, startPoint x: 388, startPoint y: 203, endPoint x: 514, endPoint y: 204, distance: 125.5
click at [514, 204] on div "roblox.com.tls/home [URL]" at bounding box center [441, 188] width 178 height 44
drag, startPoint x: 429, startPoint y: 177, endPoint x: 220, endPoint y: 176, distance: 208.5
click at [223, 176] on div "Edit Content YouTube Play YouTube video without leaving your page. ADD Vimeo Pl…" at bounding box center [441, 215] width 882 height 430
click at [602, 196] on div at bounding box center [441, 215] width 882 height 430
